Goal: Browse casually: Explore the website without a specific task or goal

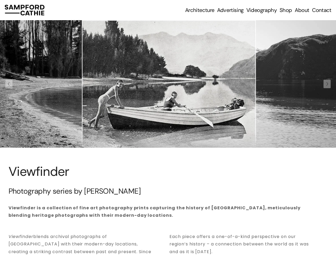
click at [168, 128] on img at bounding box center [168, 84] width 336 height 128
